Goal: Task Accomplishment & Management: Complete application form

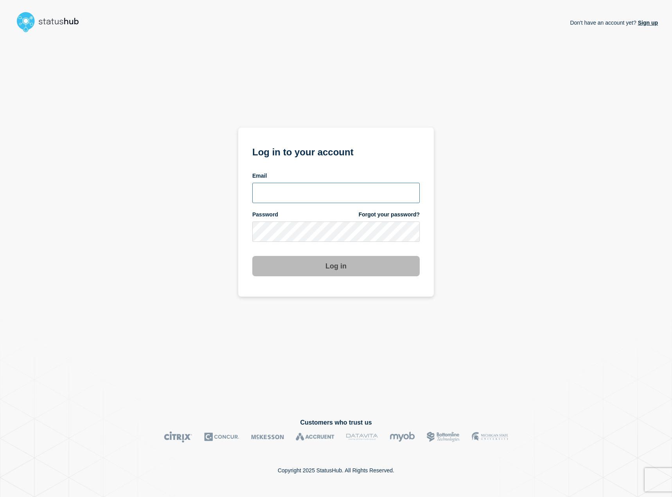
click at [353, 192] on input "email input" at bounding box center [335, 193] width 167 height 20
click at [300, 192] on input "[PERSON_NAME][EMAIL_ADDRESS][DOMAIN_NAME]" at bounding box center [335, 193] width 167 height 20
click at [298, 193] on input "[PERSON_NAME][EMAIL_ADDRESS][DOMAIN_NAME]" at bounding box center [335, 193] width 167 height 20
type input "[PERSON_NAME][EMAIL_ADDRESS][DOMAIN_NAME]"
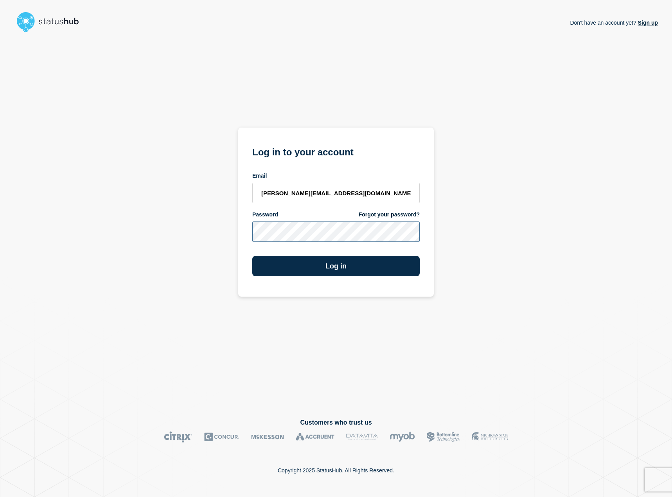
click at [252, 256] on button "Log in" at bounding box center [335, 266] width 167 height 20
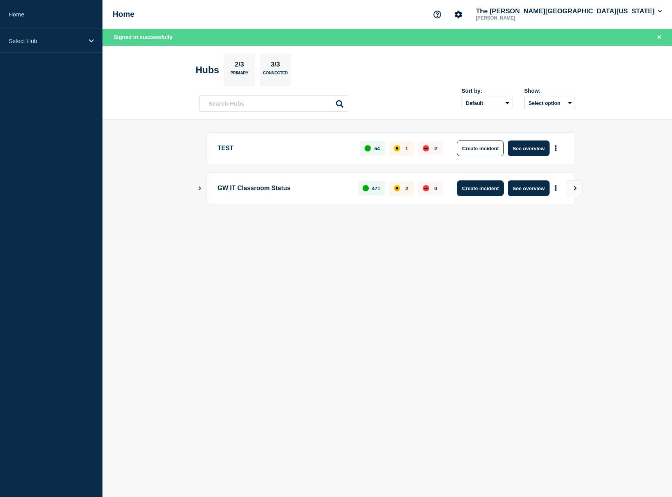
click at [487, 187] on button "Create incident" at bounding box center [480, 188] width 47 height 16
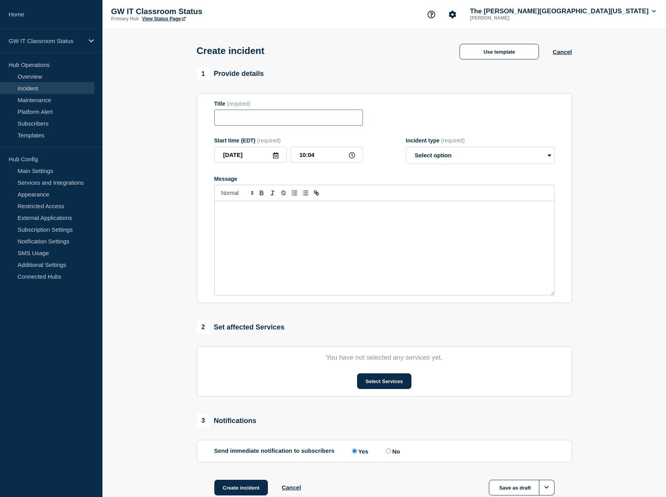
click at [284, 122] on input "Title" at bounding box center [288, 118] width 149 height 16
type input "Rome Hall - Room 201"
click at [471, 157] on select "Select option Investigating Identified Monitoring" at bounding box center [480, 155] width 149 height 17
select select "identified"
click at [406, 148] on select "Select option Investigating Identified Monitoring" at bounding box center [480, 155] width 149 height 17
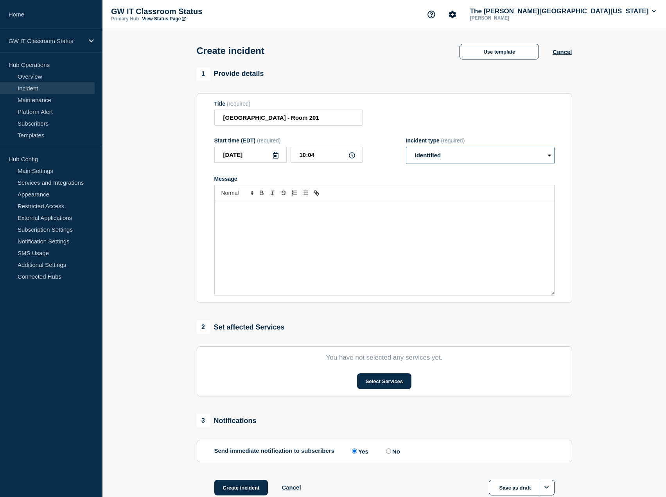
click at [439, 156] on select "Select option Investigating Identified Monitoring" at bounding box center [480, 155] width 149 height 17
click at [334, 213] on p "Message" at bounding box center [385, 209] width 328 height 7
drag, startPoint x: 309, startPoint y: 110, endPoint x: 316, endPoint y: 119, distance: 11.1
click at [310, 111] on div "Title (required) Rome Hall - Room 201" at bounding box center [288, 113] width 149 height 25
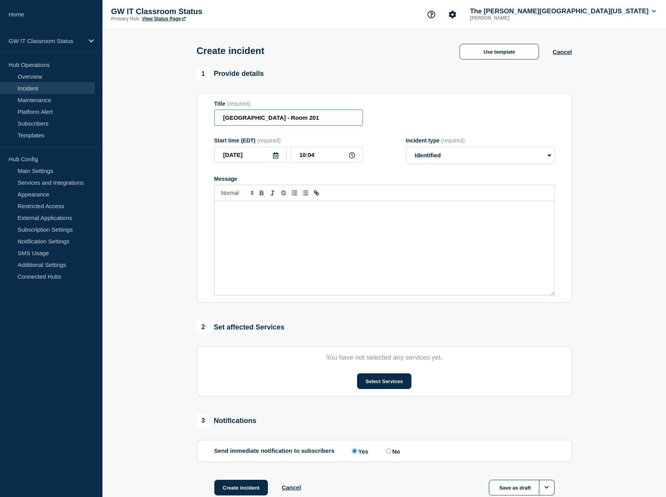
click at [316, 119] on input "Rome Hall - Room 201" at bounding box center [288, 118] width 149 height 16
click at [322, 120] on input "Rome Hall - Room 201 - Power Outtage" at bounding box center [288, 118] width 149 height 16
type input "Rome Hall - Room 201 - Power Outage"
click at [292, 223] on div "Message" at bounding box center [385, 248] width 340 height 94
click at [537, 212] on p "The power outlet for the Classroom Technology is currently under repair. The cl…" at bounding box center [385, 213] width 328 height 14
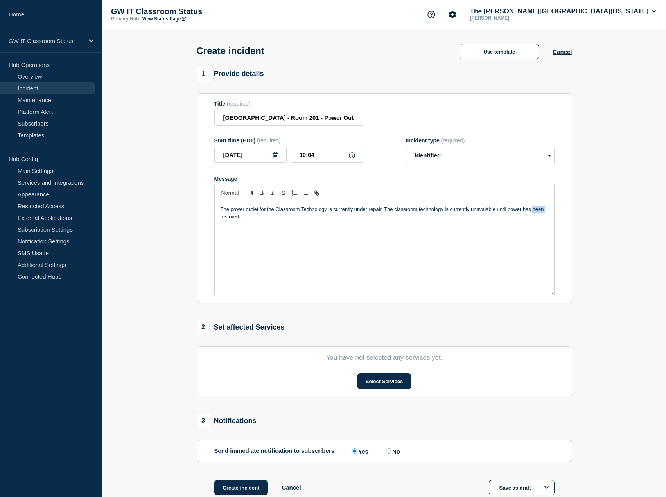
click at [537, 212] on p "The power outlet for the Classroom Technology is currently under repair. The cl…" at bounding box center [385, 213] width 328 height 14
click at [537, 214] on p "The power outlet for the Classroom Technology is currently under repair. The cl…" at bounding box center [385, 213] width 328 height 14
click at [535, 210] on p "The power outlet for the Classroom Technology is currently under repair. The cl…" at bounding box center [385, 213] width 328 height 14
click at [485, 210] on p "The power outlet for the Classroom Technology is currently under repair. The cl…" at bounding box center [385, 213] width 328 height 14
click at [250, 223] on div "The power outlet for the Classroom Technology is currently under repair. The cl…" at bounding box center [385, 248] width 340 height 94
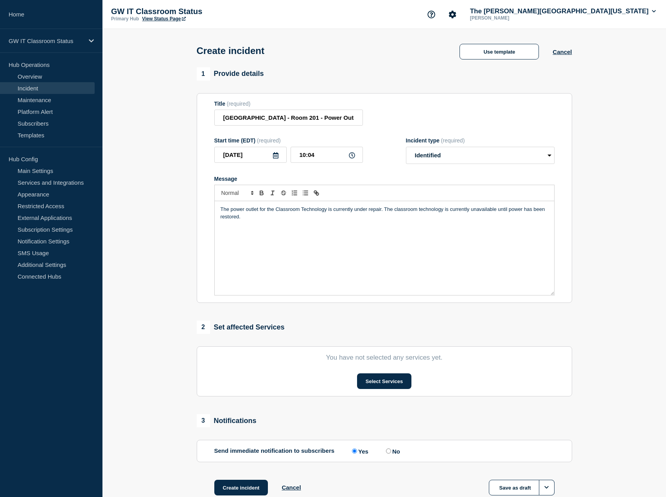
scroll to position [51, 0]
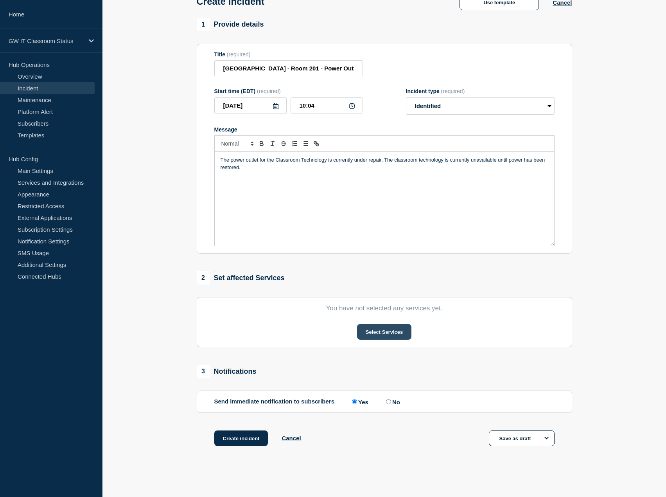
click at [377, 332] on button "Select Services" at bounding box center [384, 332] width 54 height 16
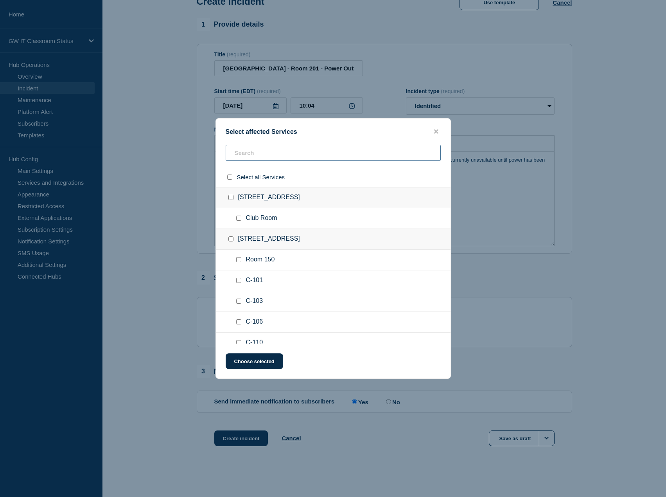
click at [282, 155] on input "text" at bounding box center [333, 153] width 215 height 16
type input "Rome"
click at [268, 221] on span "Room 201" at bounding box center [260, 218] width 29 height 8
click at [237, 219] on input "Room 201 checkbox" at bounding box center [238, 218] width 5 height 5
checkbox input "true"
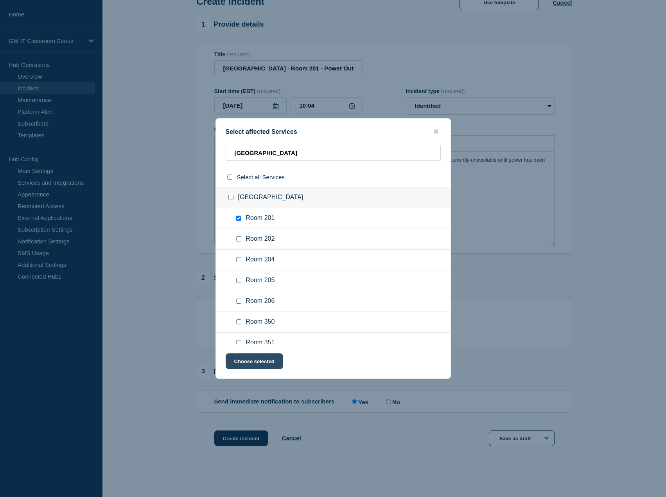
click at [259, 363] on button "Choose selected" at bounding box center [255, 361] width 58 height 16
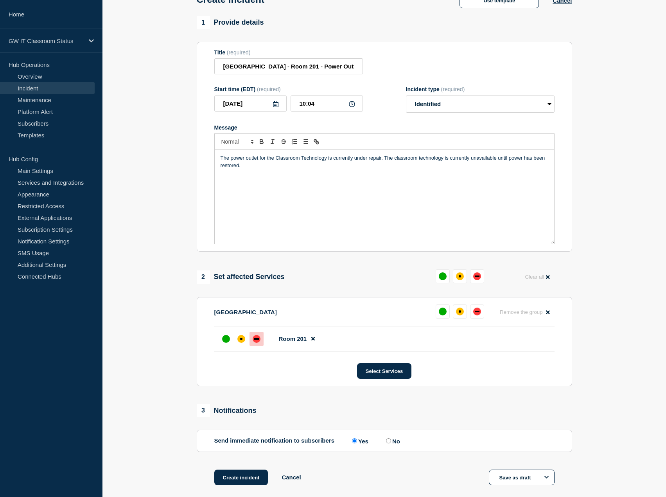
click at [255, 340] on div "down" at bounding box center [256, 339] width 5 height 2
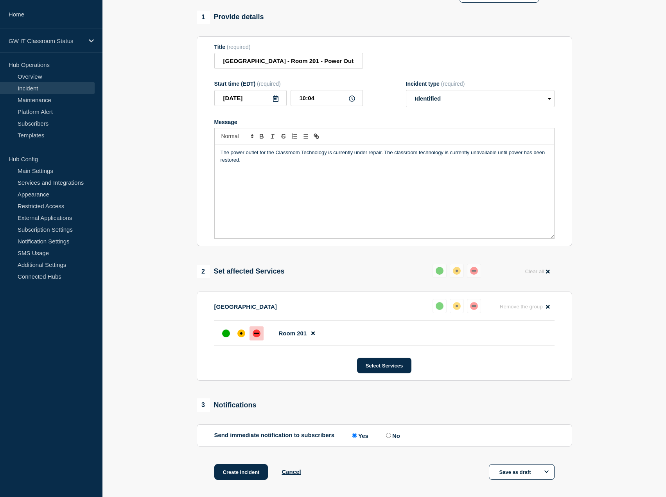
scroll to position [92, 0]
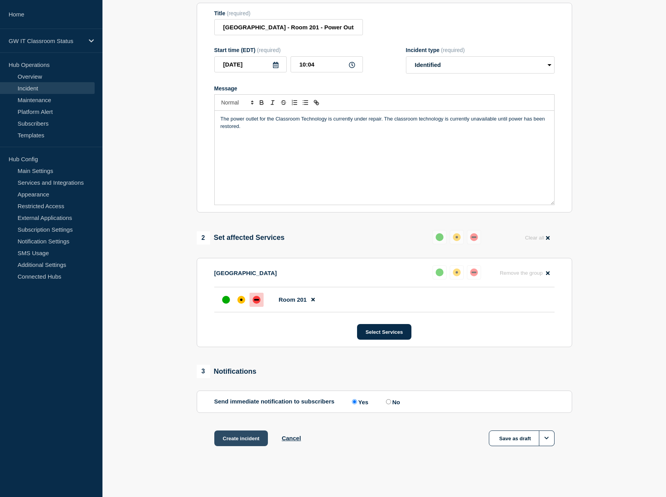
click at [234, 434] on button "Create incident" at bounding box center [241, 438] width 54 height 16
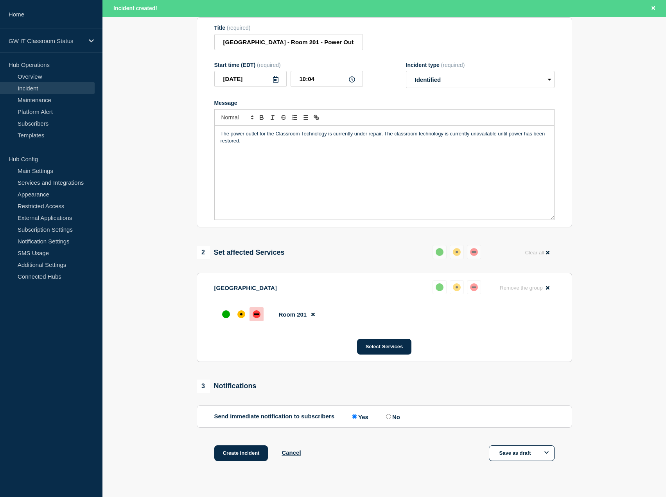
scroll to position [109, 0]
